Goal: Task Accomplishment & Management: Use online tool/utility

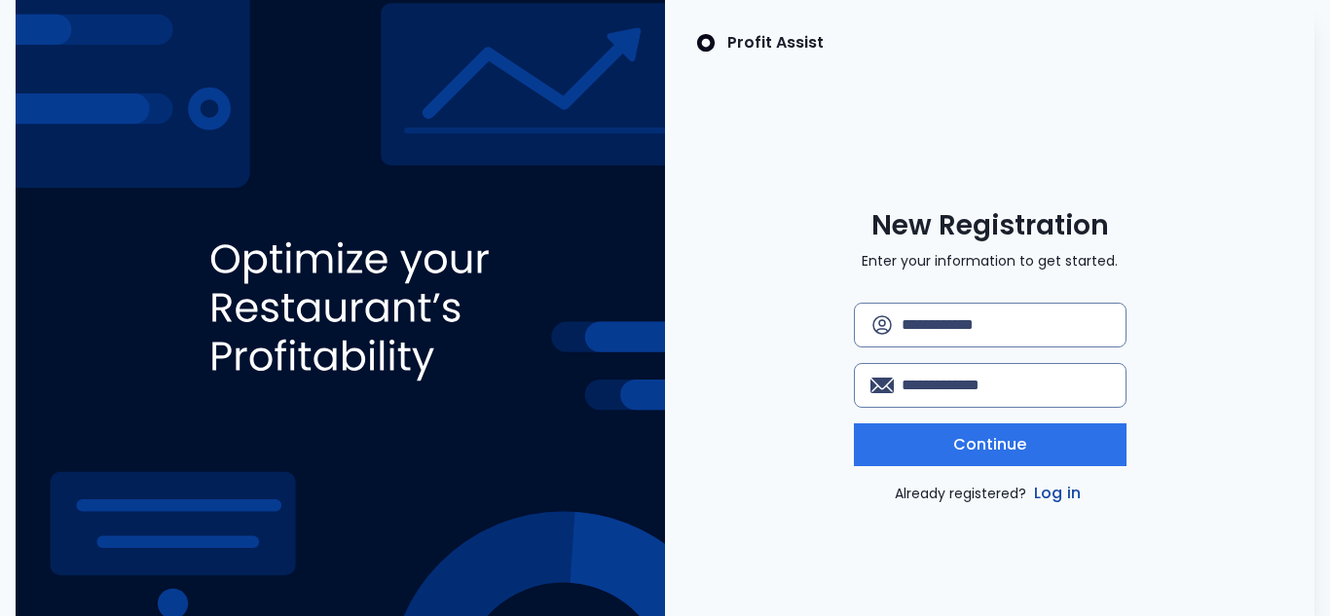
click at [1042, 488] on link "Log in" at bounding box center [1057, 493] width 55 height 23
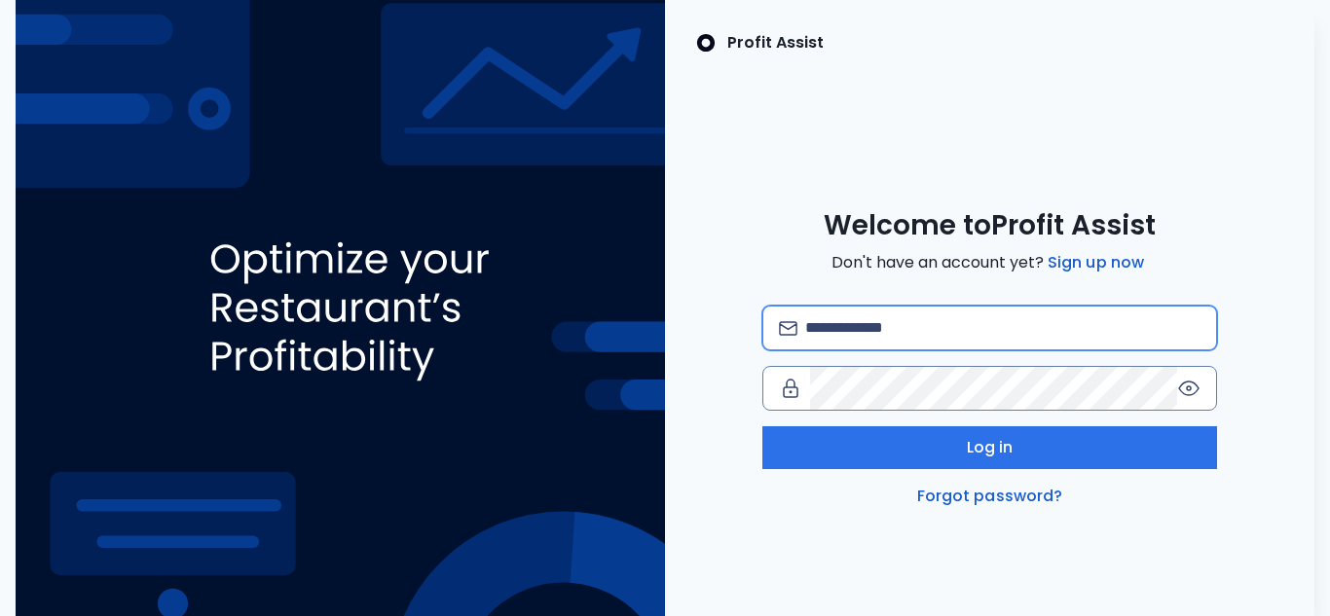
click at [881, 336] on input "email" at bounding box center [1002, 328] width 395 height 43
type input "**********"
click at [1187, 382] on icon at bounding box center [1188, 389] width 19 height 14
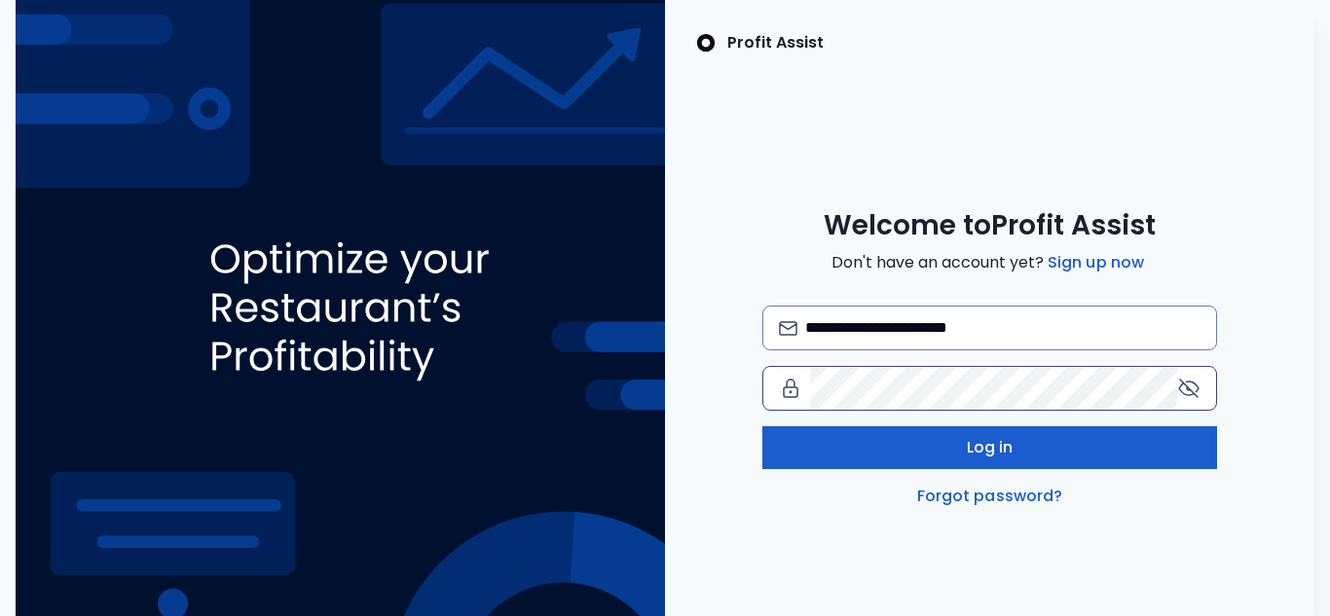
click at [1130, 443] on button "Log in" at bounding box center [989, 447] width 455 height 43
click at [1051, 453] on button "Log in" at bounding box center [989, 447] width 455 height 43
click at [989, 445] on span "Log in" at bounding box center [990, 447] width 47 height 23
click at [961, 429] on button "Log in" at bounding box center [989, 447] width 455 height 43
click at [931, 435] on button "Log in" at bounding box center [989, 447] width 455 height 43
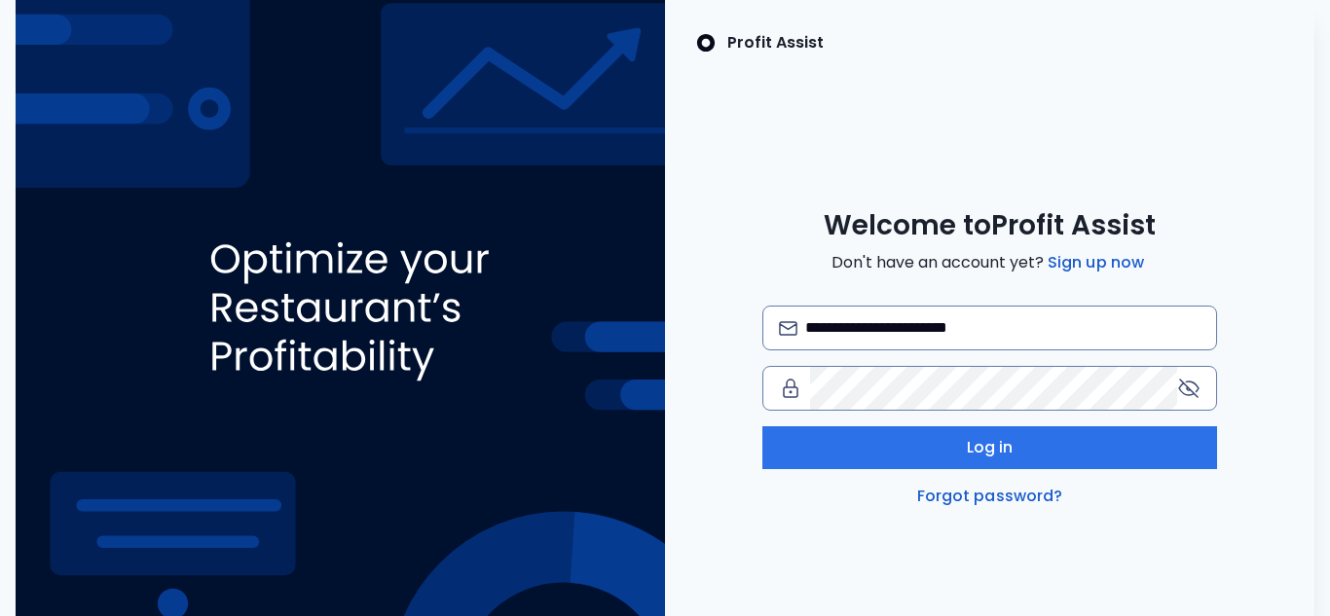
click at [977, 482] on div "**********" at bounding box center [989, 407] width 455 height 202
click at [980, 494] on link "Forgot password?" at bounding box center [990, 496] width 154 height 23
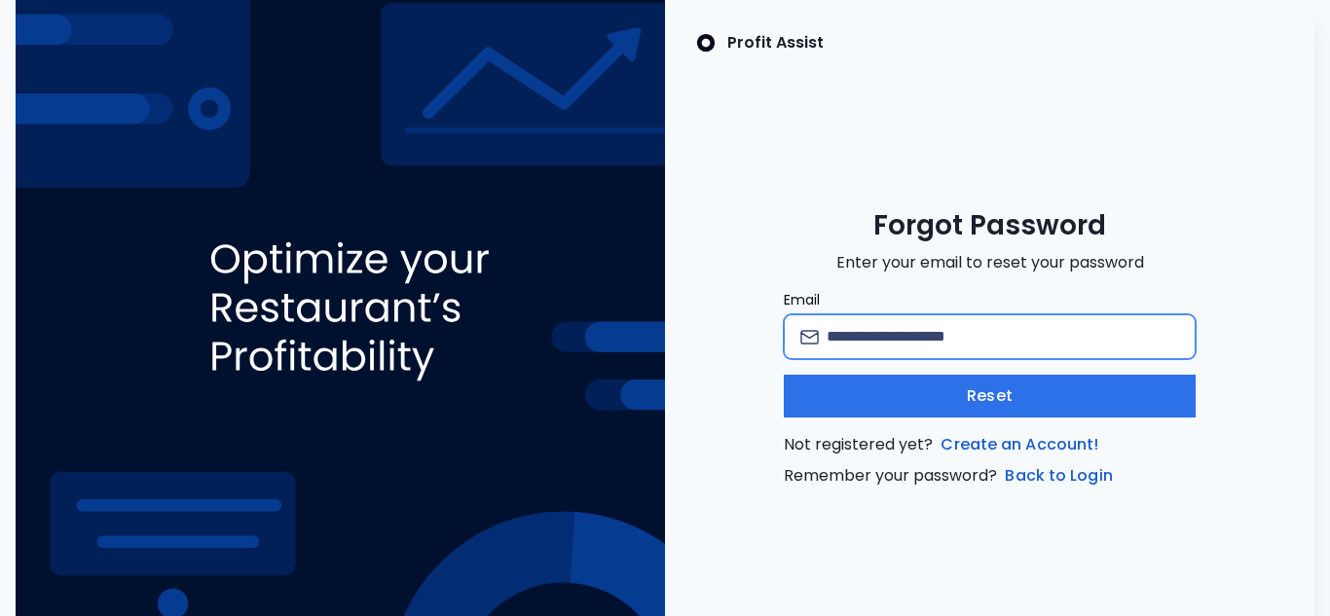
click at [928, 328] on input "Email" at bounding box center [1001, 336] width 351 height 43
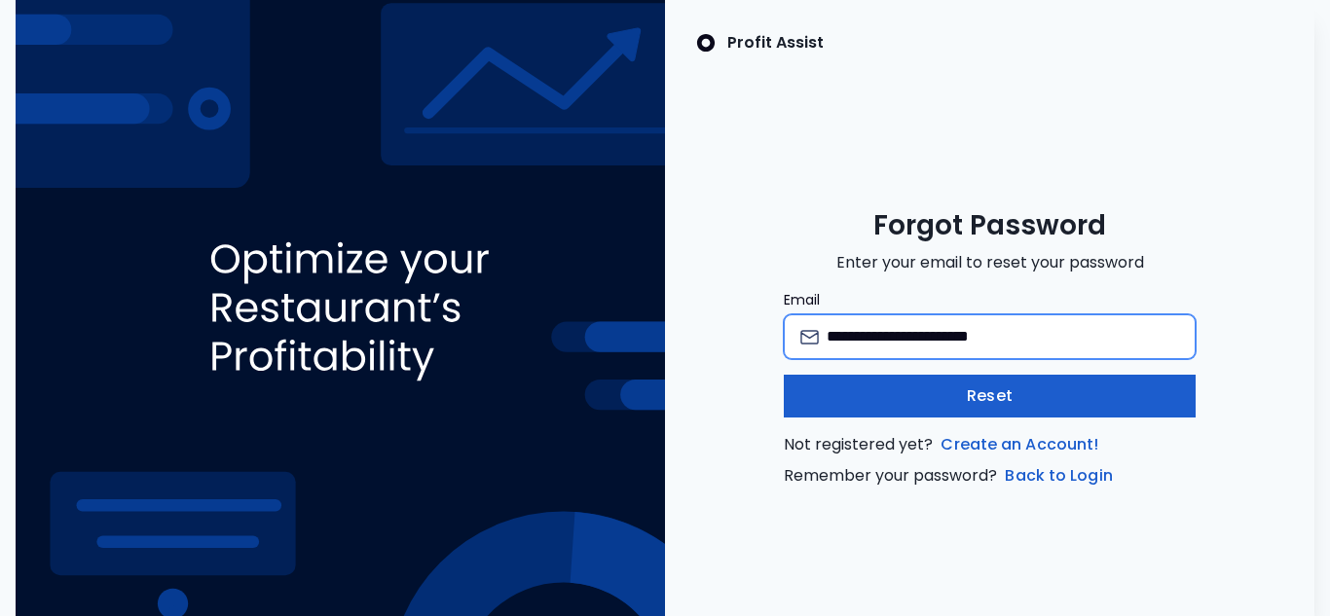
type input "**********"
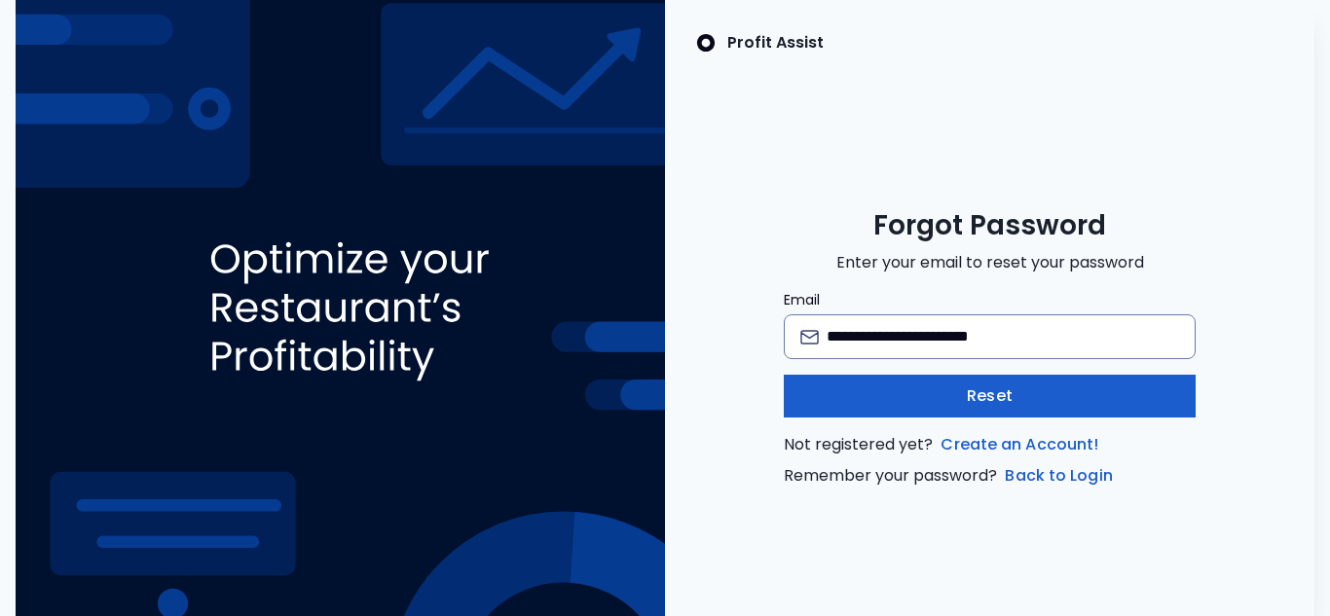
click at [940, 408] on button "Reset" at bounding box center [989, 396] width 411 height 43
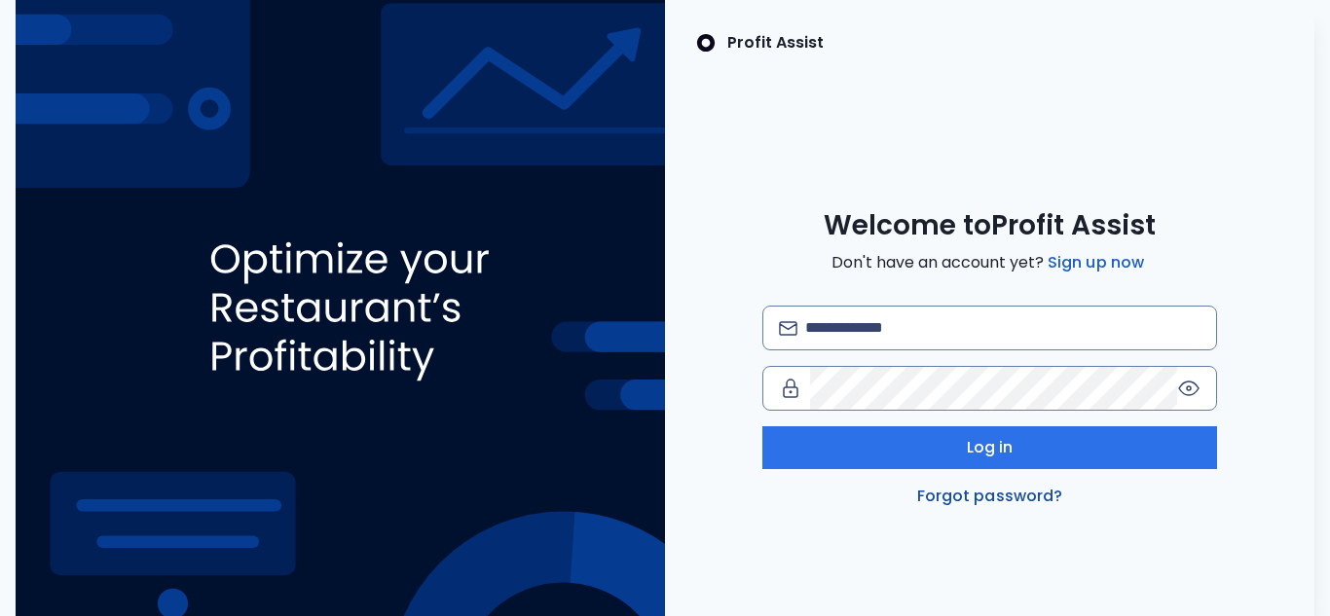
click at [1011, 498] on link "Forgot password?" at bounding box center [990, 496] width 154 height 23
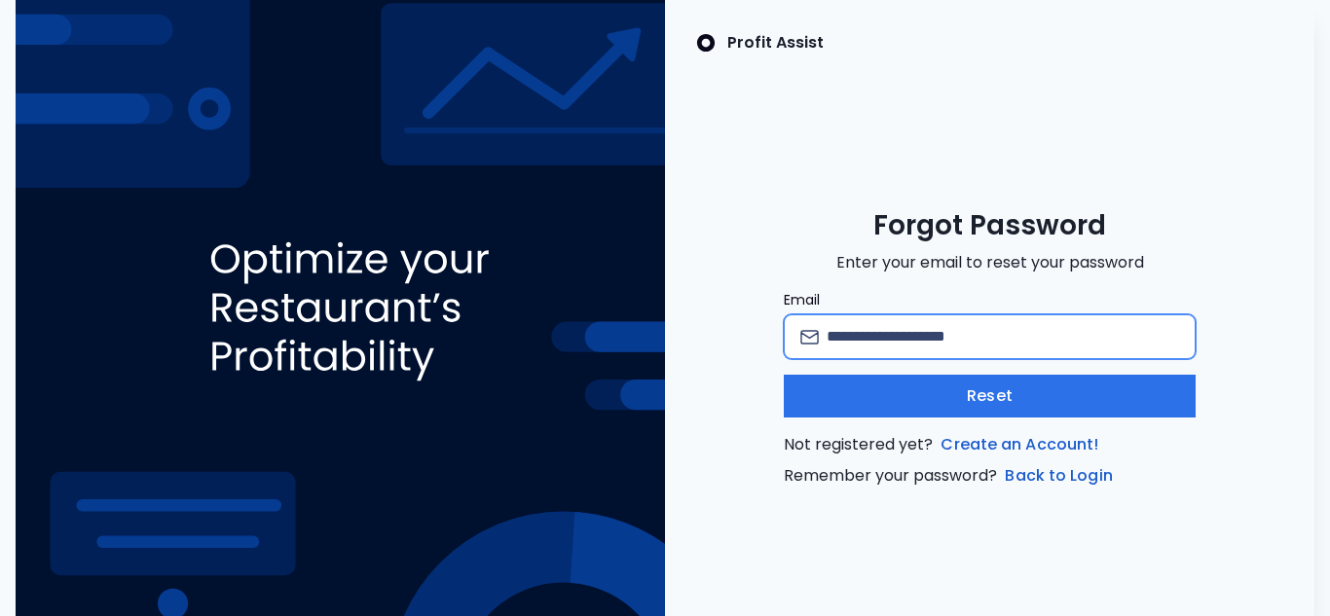
click at [896, 343] on input "Email" at bounding box center [1001, 336] width 351 height 43
type input "**********"
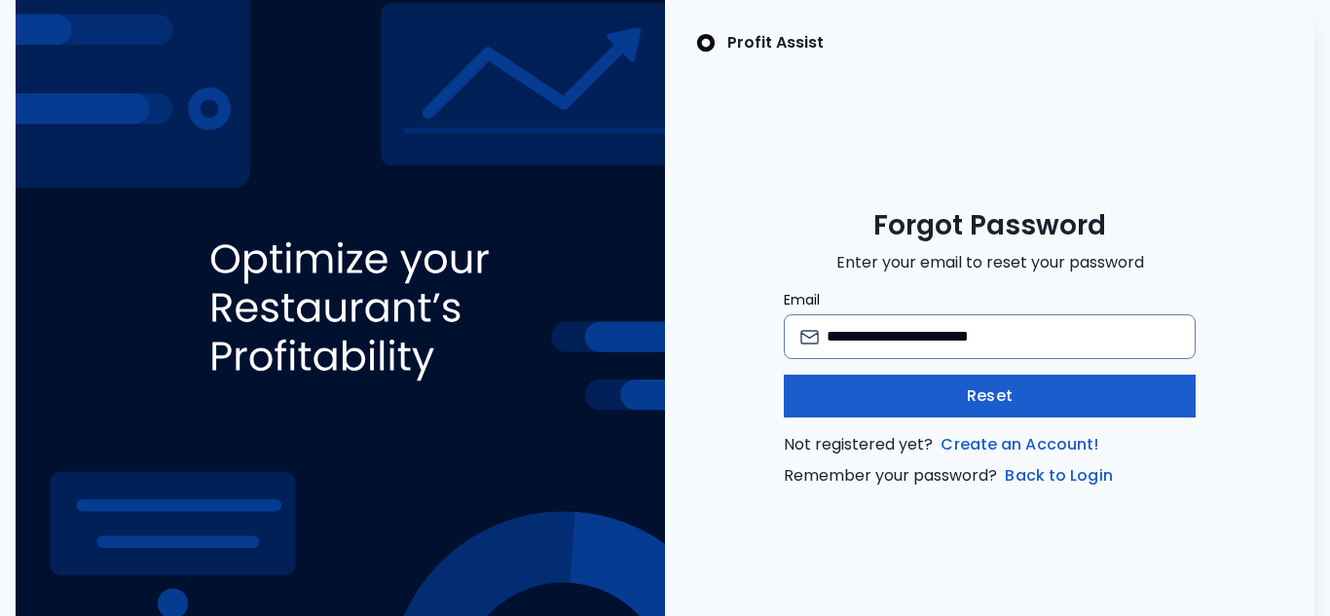
click at [876, 400] on button "Reset" at bounding box center [989, 396] width 411 height 43
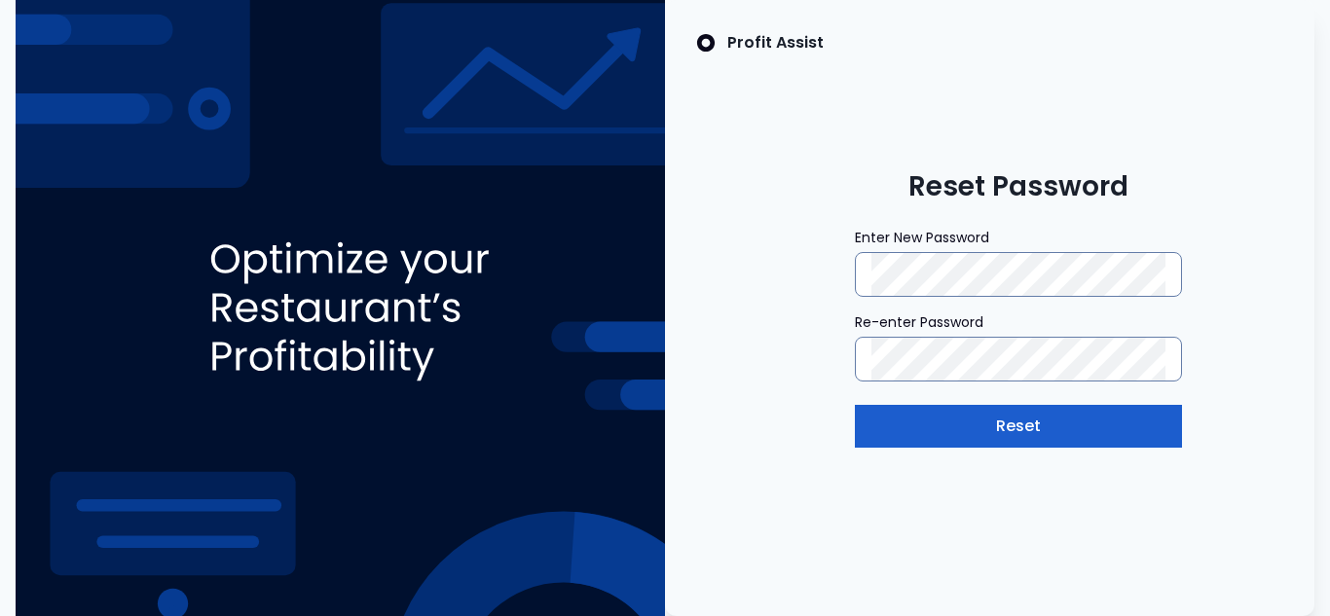
click at [955, 426] on button "Reset" at bounding box center [1018, 426] width 327 height 43
click at [989, 434] on button "Reset" at bounding box center [1018, 426] width 327 height 43
click at [987, 426] on button "Reset" at bounding box center [1018, 426] width 327 height 43
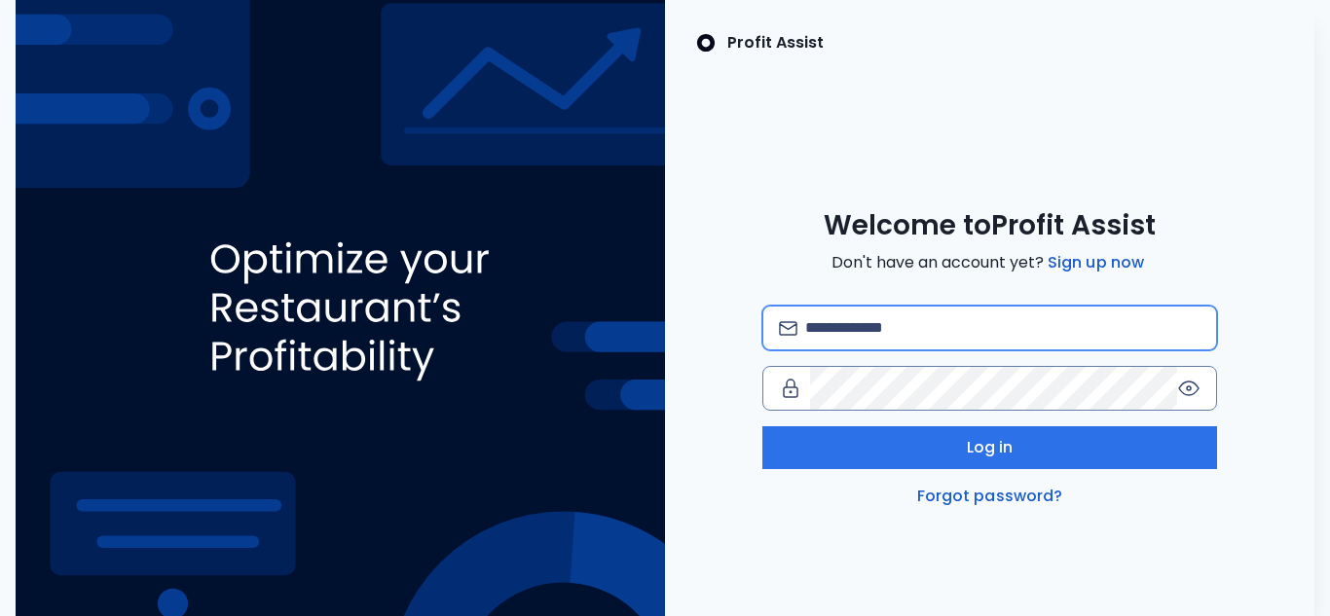
click at [837, 317] on input "email" at bounding box center [1002, 328] width 395 height 43
type input "**********"
click at [1181, 378] on icon at bounding box center [1188, 388] width 23 height 23
click at [1041, 366] on div at bounding box center [989, 388] width 455 height 45
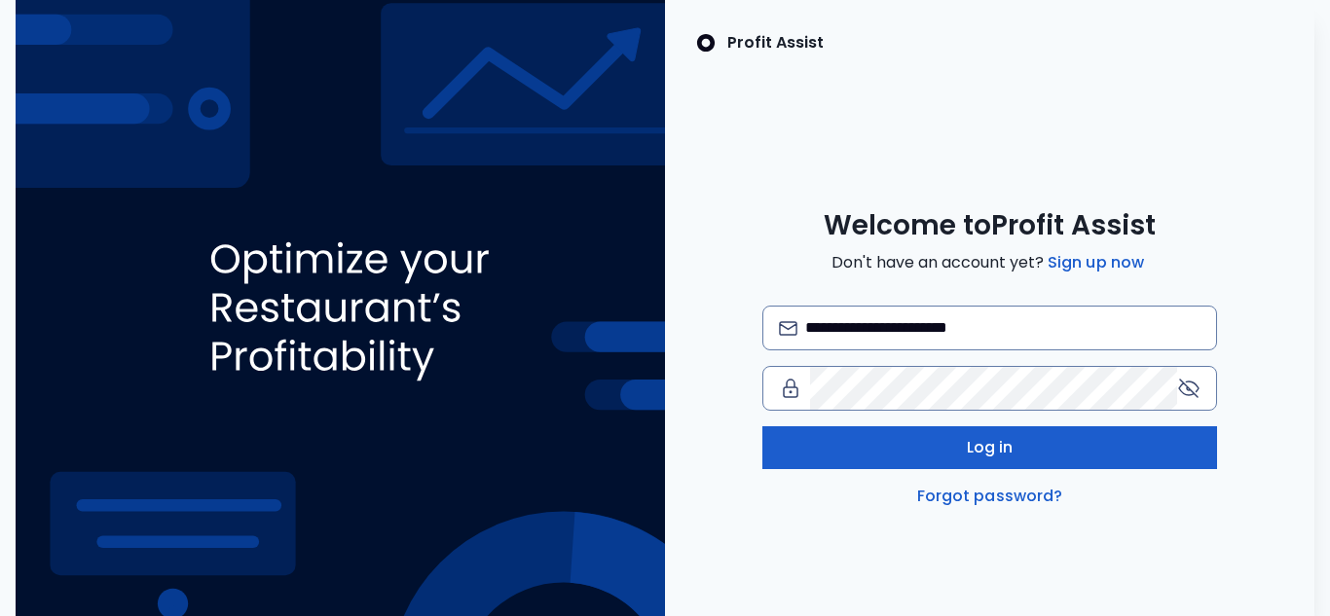
click at [968, 448] on span "Log in" at bounding box center [990, 447] width 47 height 23
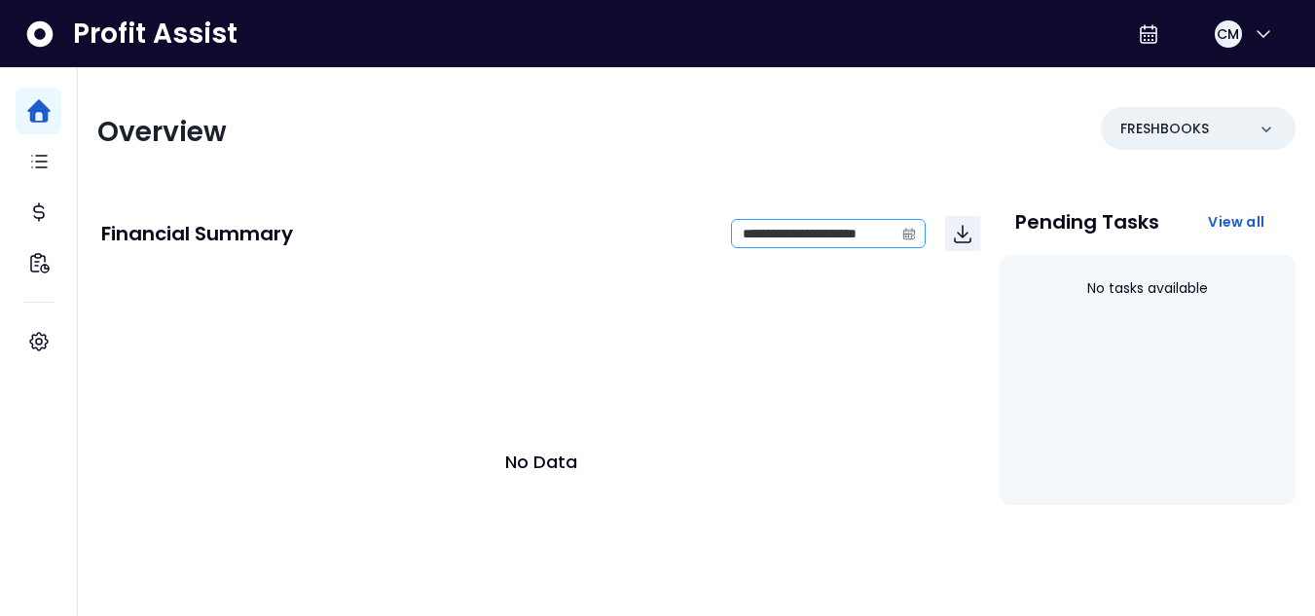
click at [905, 236] on icon "calendar" at bounding box center [909, 234] width 14 height 14
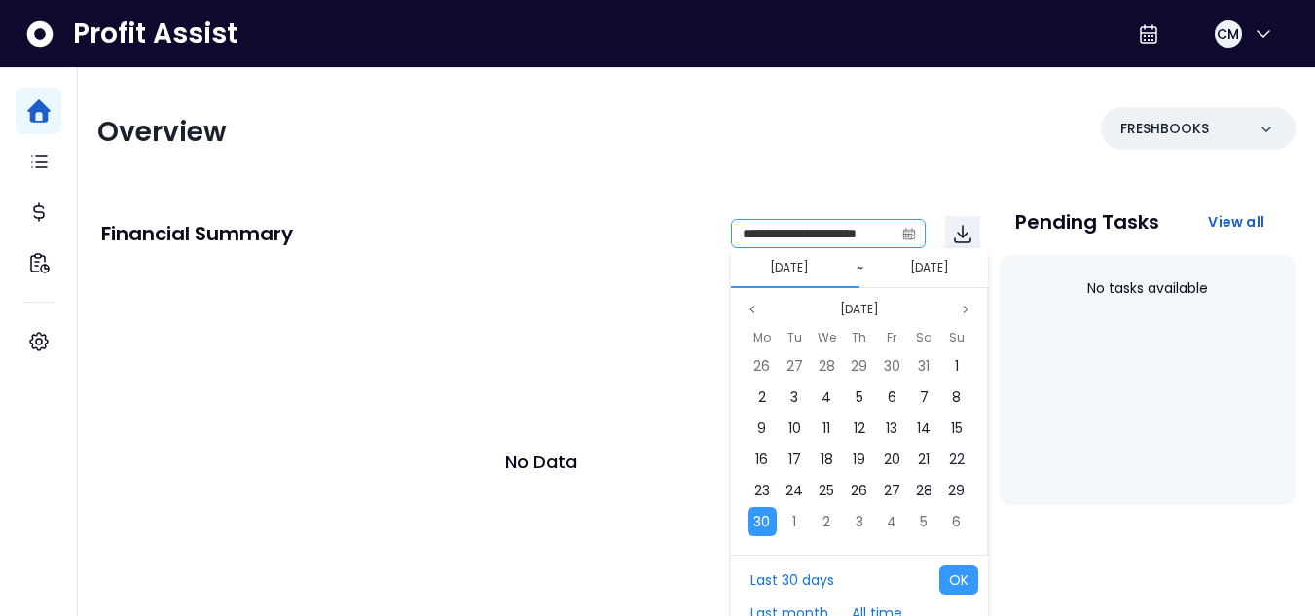
click at [905, 236] on icon "calendar" at bounding box center [909, 234] width 14 height 14
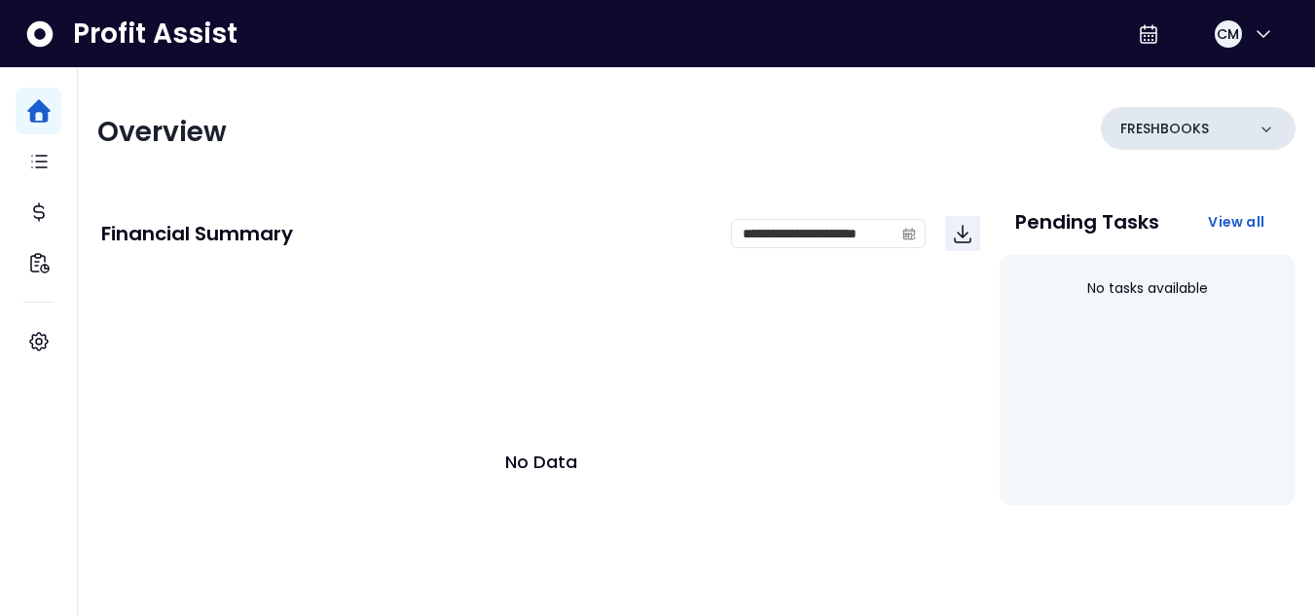
click at [1272, 131] on icon at bounding box center [1266, 129] width 19 height 19
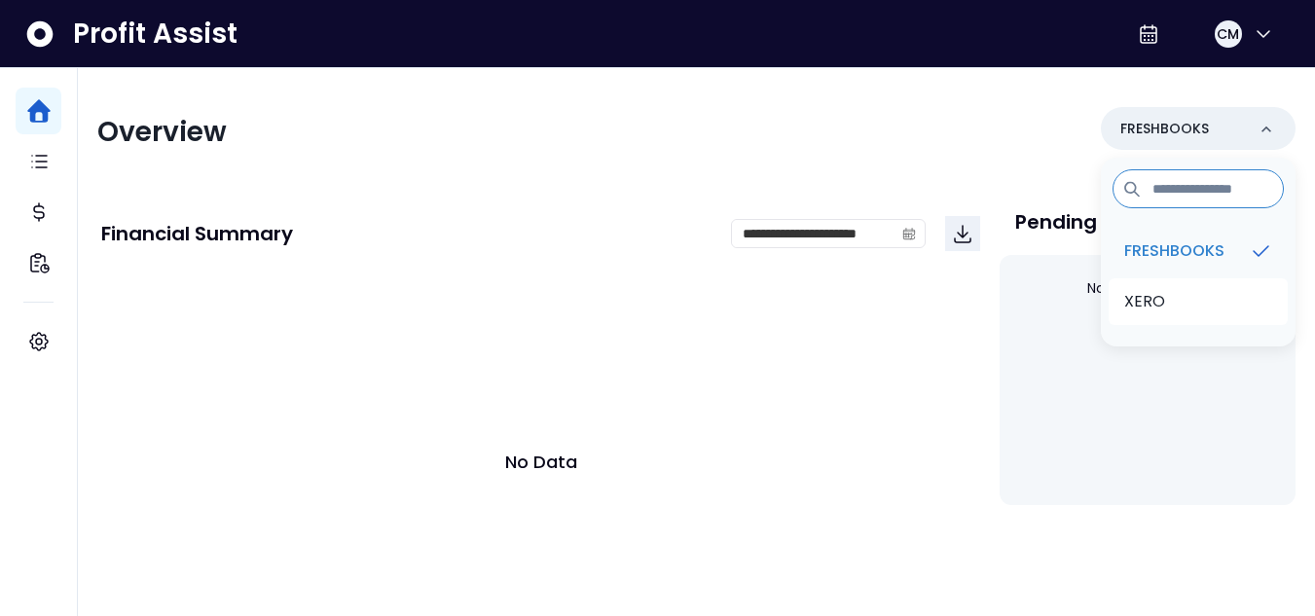
click at [1172, 314] on li "XERO" at bounding box center [1198, 301] width 179 height 47
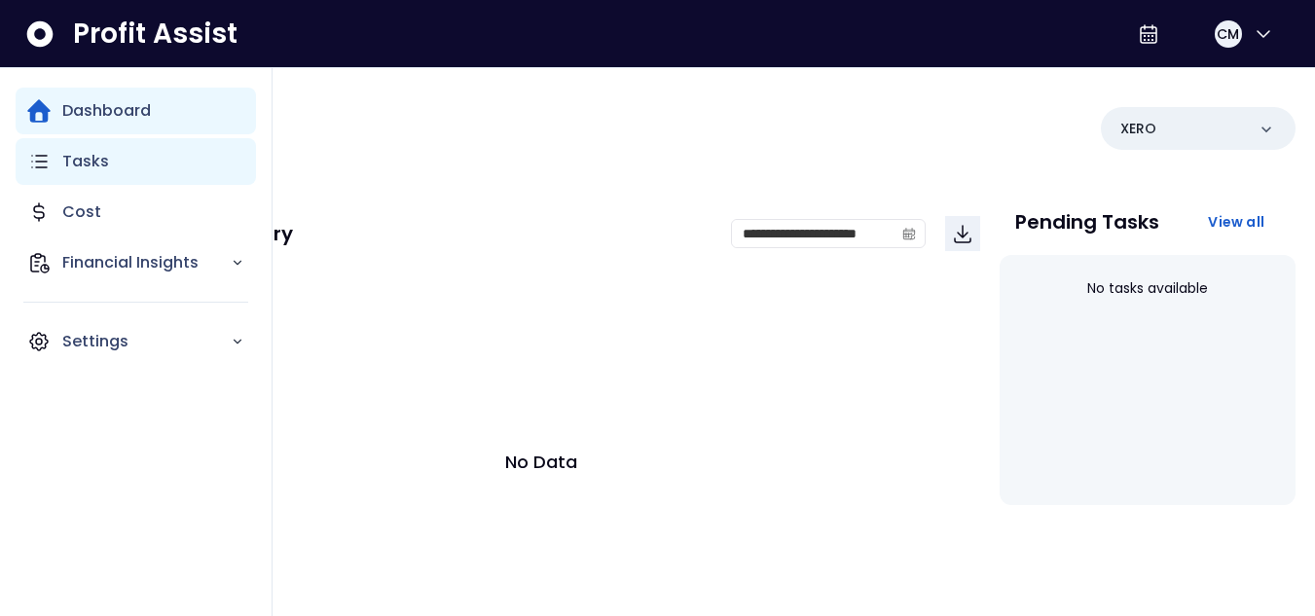
click at [23, 157] on div "Tasks" at bounding box center [136, 161] width 240 height 47
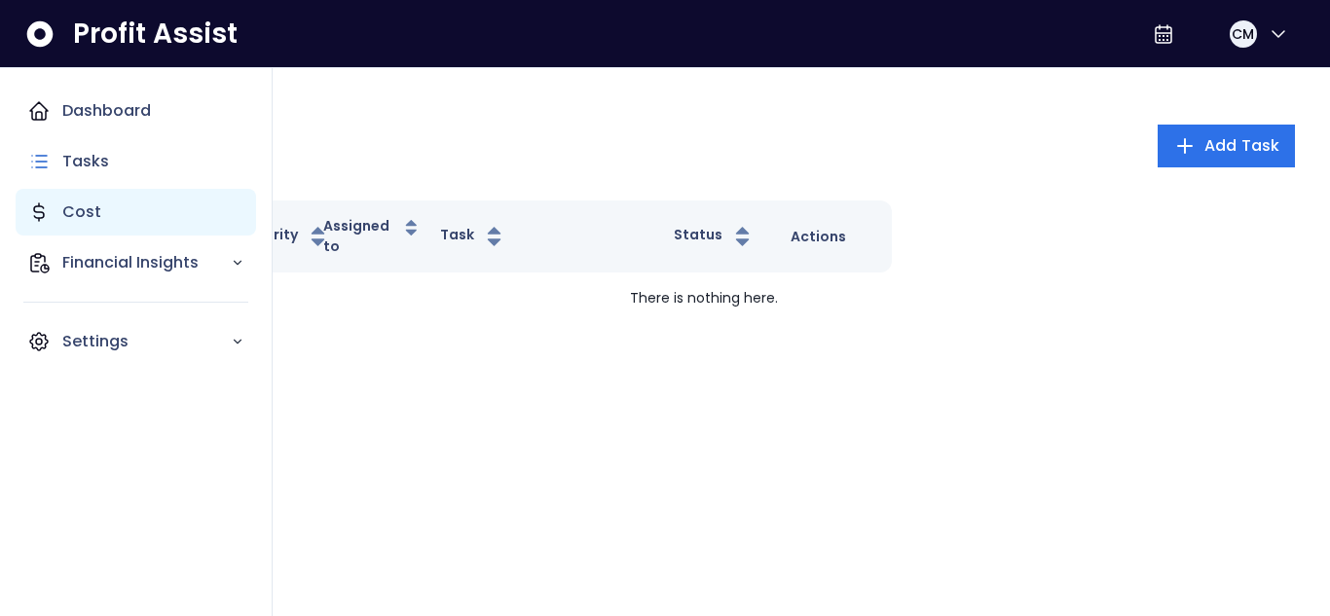
click at [73, 209] on p "Cost" at bounding box center [81, 212] width 39 height 23
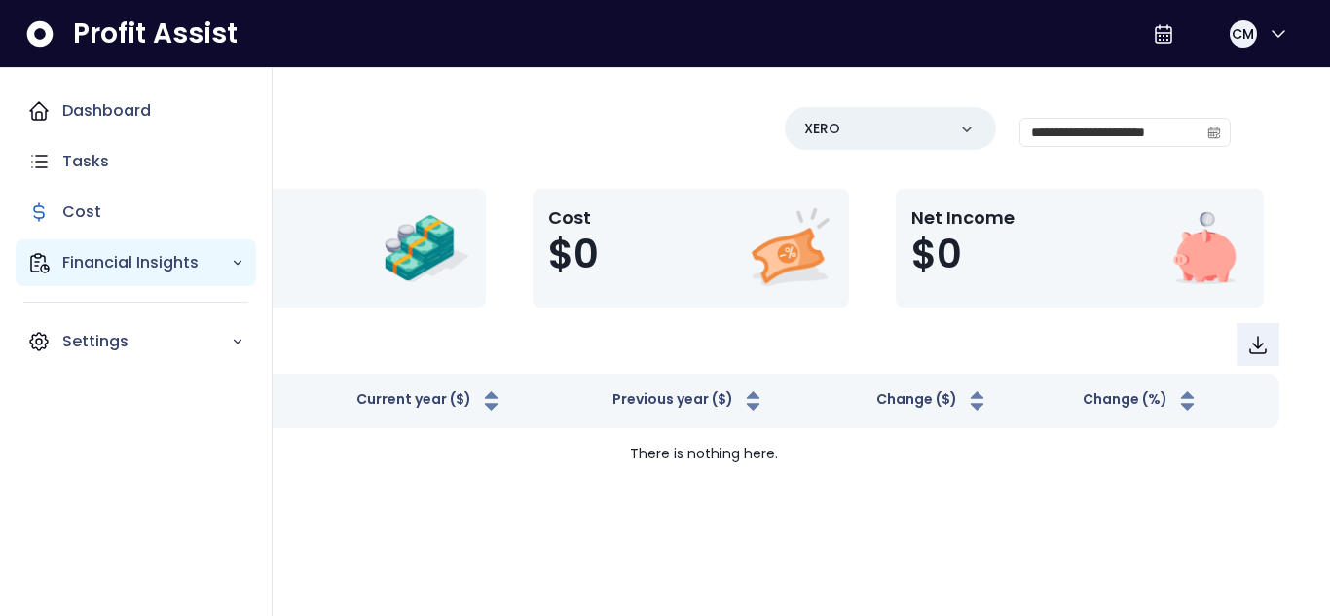
click at [41, 267] on icon "Main navigation" at bounding box center [40, 263] width 18 height 18
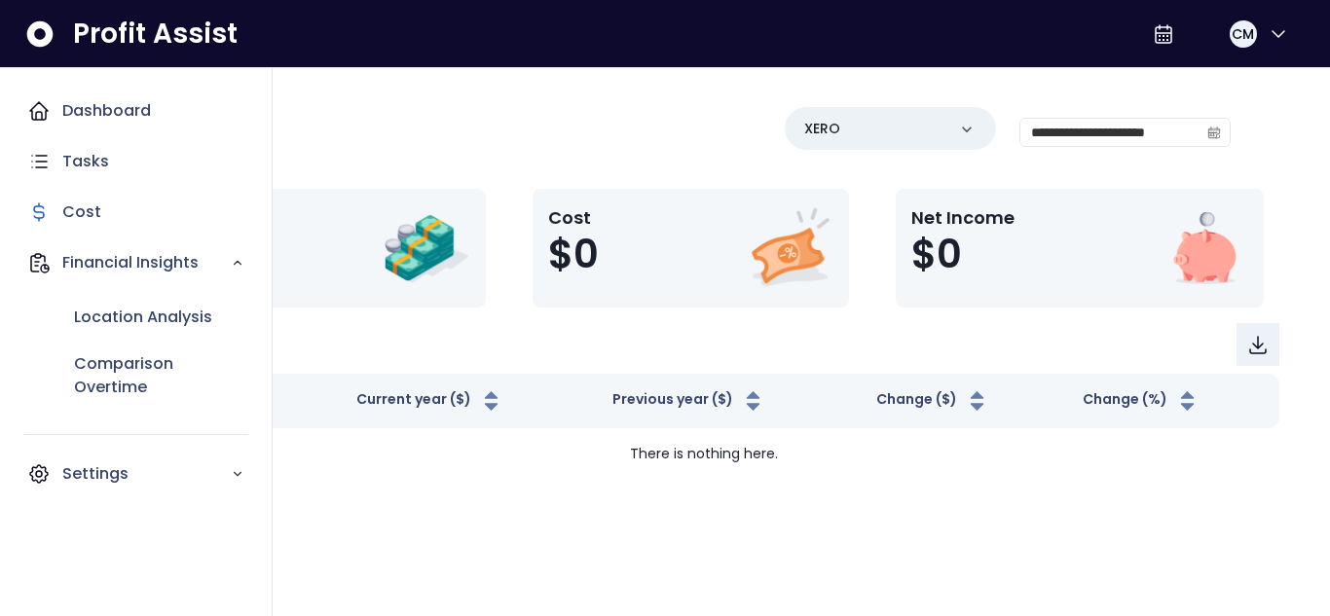
click at [88, 293] on div "Location Analysis Comparison Overtime" at bounding box center [136, 352] width 240 height 132
click at [101, 314] on p "Location Analysis" at bounding box center [143, 317] width 138 height 23
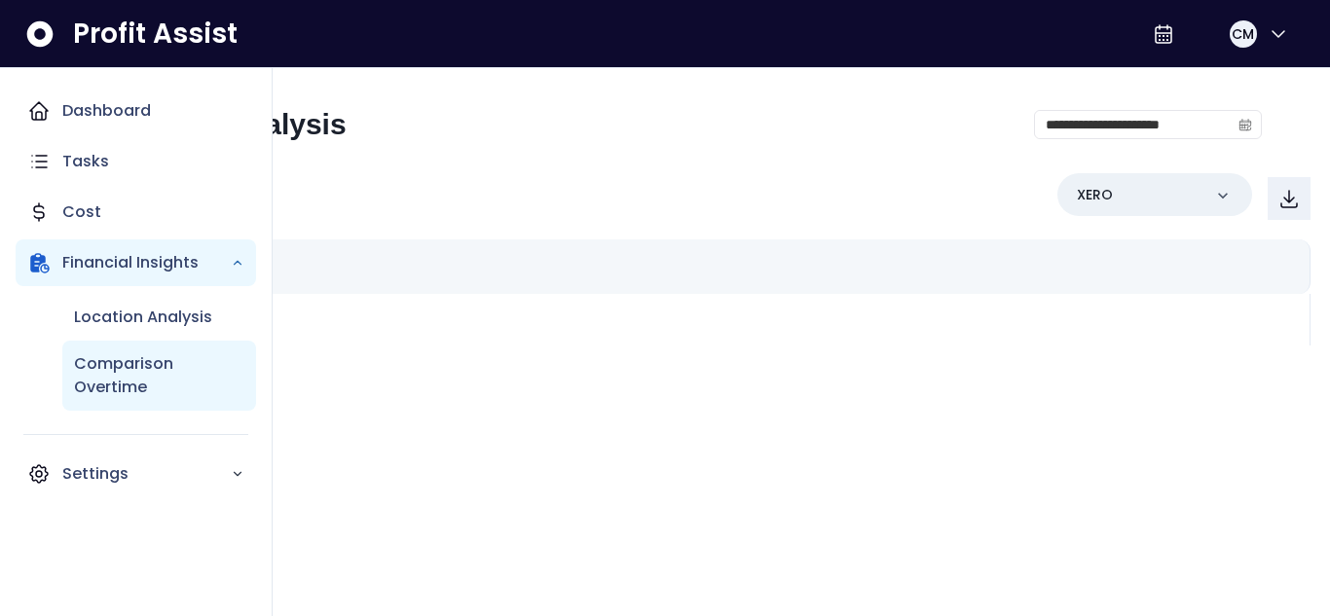
click at [149, 387] on p "Comparison Overtime" at bounding box center [159, 375] width 170 height 47
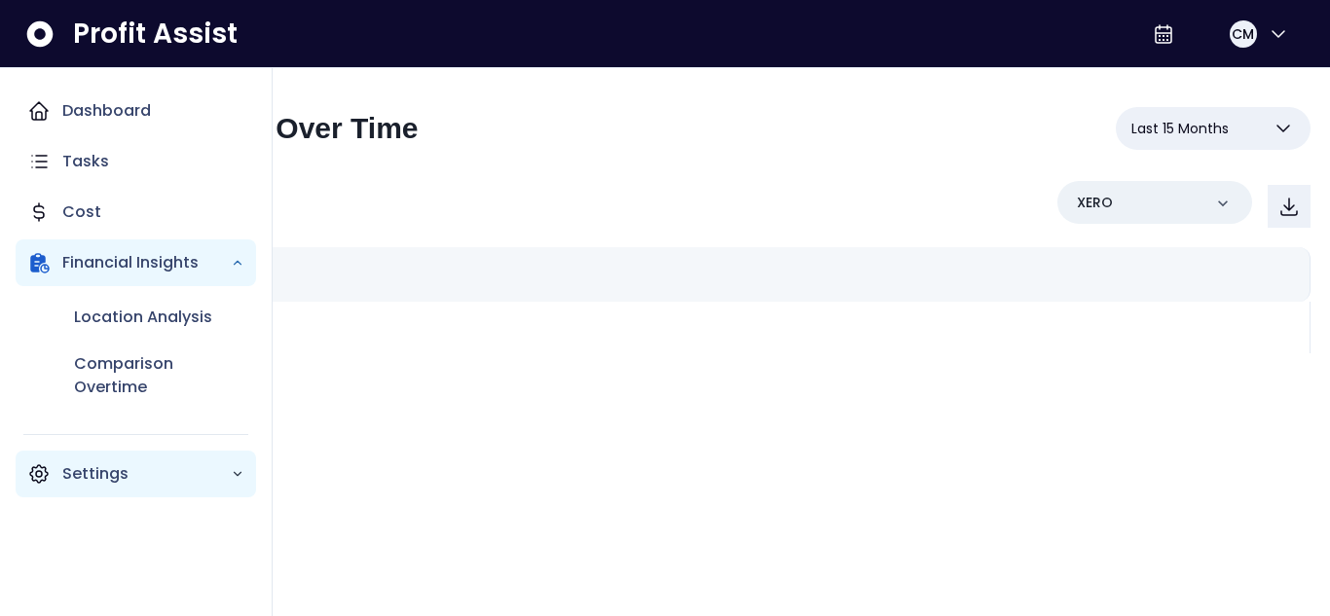
click at [227, 482] on p "Settings" at bounding box center [146, 473] width 168 height 23
